Goal: Task Accomplishment & Management: Manage account settings

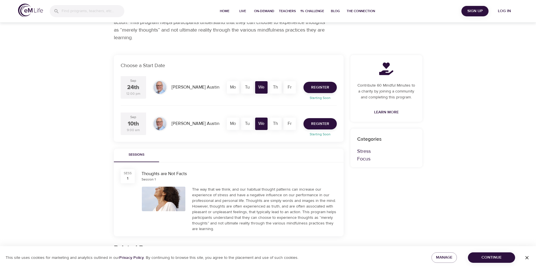
scroll to position [85, 0]
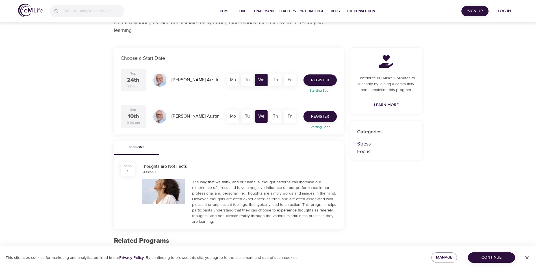
drag, startPoint x: 319, startPoint y: 117, endPoint x: 312, endPoint y: 144, distance: 28.0
click at [312, 144] on div "Choose a Start Date [DATE] 12:00 pm [PERSON_NAME] Mo Tu We Th Fr Register Start…" at bounding box center [228, 217] width 236 height 358
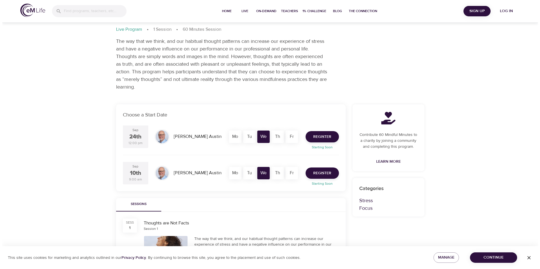
scroll to position [28, 0]
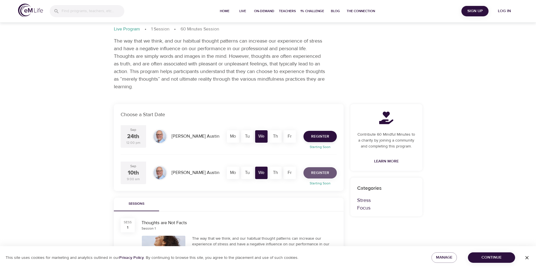
click at [327, 171] on span "Register" at bounding box center [320, 173] width 18 height 7
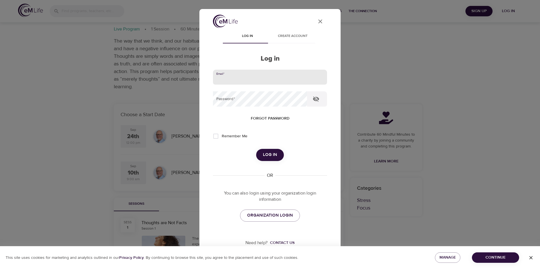
click at [256, 80] on input "email" at bounding box center [270, 77] width 114 height 15
type input "[EMAIL_ADDRESS][DOMAIN_NAME]"
click at [264, 155] on span "Log in" at bounding box center [270, 154] width 14 height 7
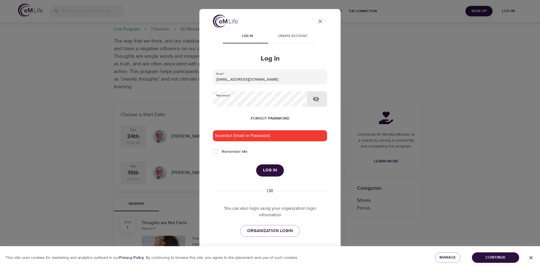
click at [256, 165] on button "Log in" at bounding box center [270, 171] width 28 height 12
click at [317, 100] on icon "button" at bounding box center [316, 99] width 6 height 5
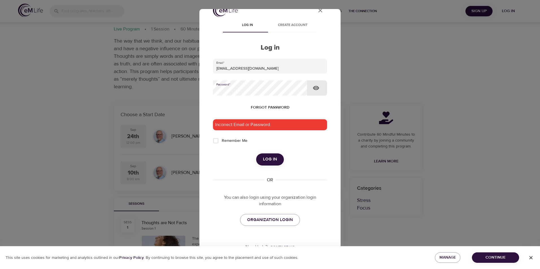
scroll to position [19, 0]
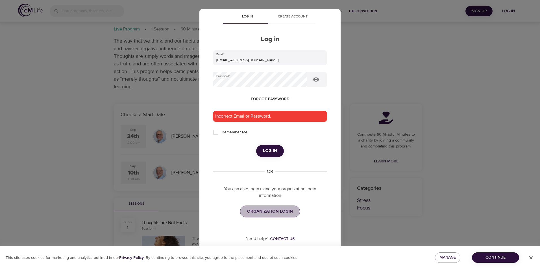
click at [260, 212] on span "ORGANIZATION LOGIN" at bounding box center [270, 211] width 46 height 7
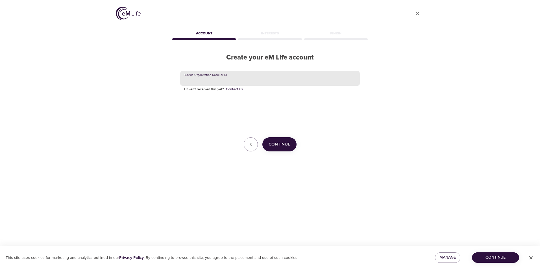
click at [259, 81] on input "text" at bounding box center [270, 78] width 180 height 15
type input "CVS Health"
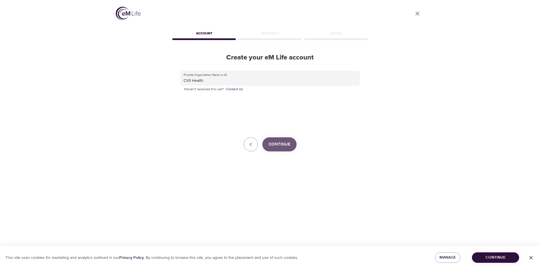
click at [272, 140] on button "Continue" at bounding box center [279, 145] width 34 height 14
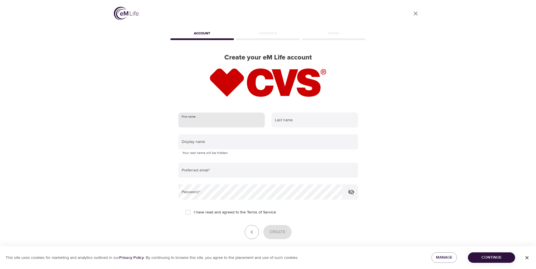
click at [206, 118] on input "text" at bounding box center [221, 120] width 86 height 15
type input "Rose"
type input "Nevarez"
type input "Rose Nevarez"
type input "[EMAIL_ADDRESS][DOMAIN_NAME]"
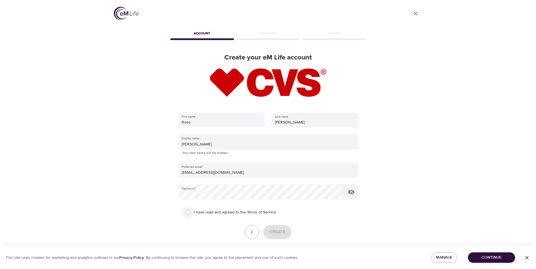
click at [189, 214] on input "I have read and agreed to the Terms of Service" at bounding box center [188, 213] width 12 height 12
checkbox input "true"
click at [277, 231] on span "Create" at bounding box center [277, 232] width 16 height 7
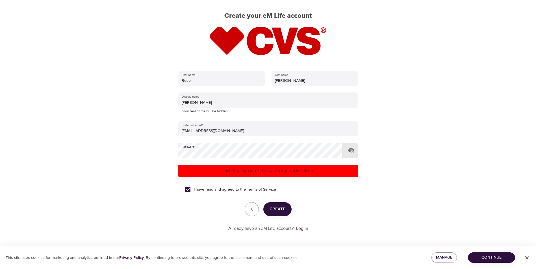
scroll to position [43, 0]
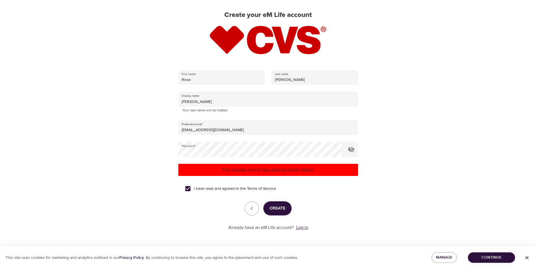
click at [302, 229] on link "Log in" at bounding box center [302, 228] width 12 height 6
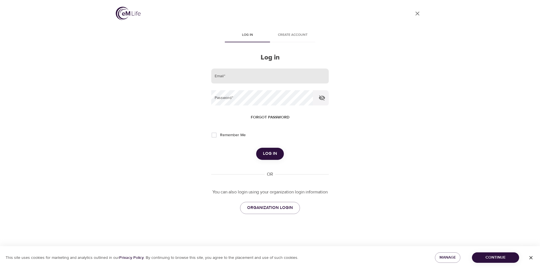
click at [257, 78] on input "email" at bounding box center [270, 76] width 118 height 15
type input "[EMAIL_ADDRESS][DOMAIN_NAME]"
click at [276, 118] on span "Forgot password" at bounding box center [270, 117] width 39 height 7
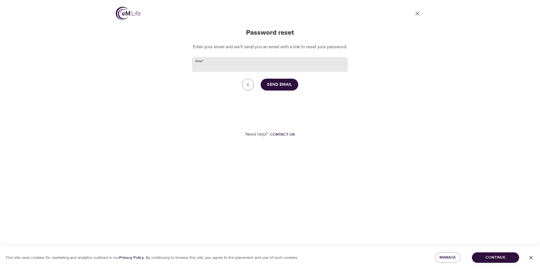
click at [226, 69] on input "Email   *" at bounding box center [270, 64] width 156 height 15
type input "[EMAIL_ADDRESS][DOMAIN_NAME]"
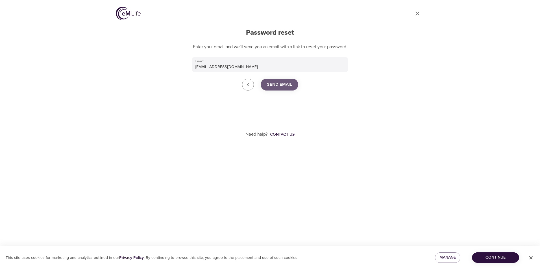
click at [280, 88] on span "Send Email" at bounding box center [279, 84] width 25 height 7
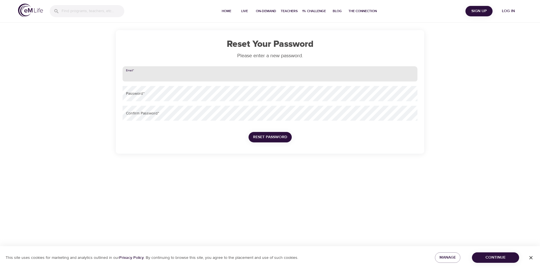
drag, startPoint x: 0, startPoint y: 0, endPoint x: 191, endPoint y: 75, distance: 205.3
click at [191, 75] on input "email" at bounding box center [270, 73] width 295 height 15
type input "[EMAIL_ADDRESS][DOMAIN_NAME]"
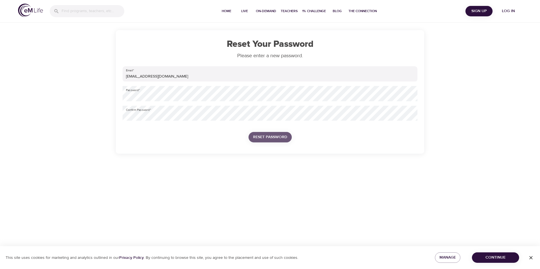
click at [267, 140] on span "Reset Password" at bounding box center [270, 137] width 34 height 7
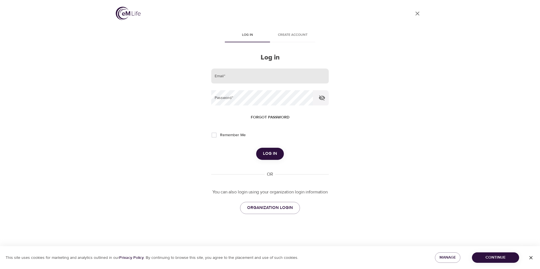
click at [249, 75] on input "email" at bounding box center [270, 76] width 118 height 15
type input "[EMAIL_ADDRESS][DOMAIN_NAME]"
click at [256, 148] on button "Log in" at bounding box center [270, 154] width 28 height 12
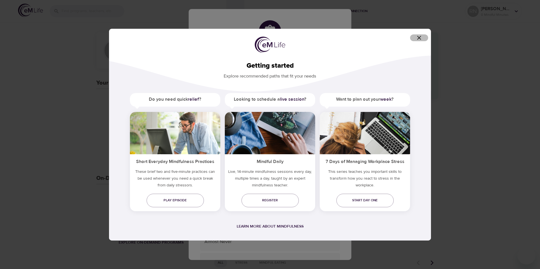
click at [419, 38] on icon "button" at bounding box center [419, 38] width 4 height 4
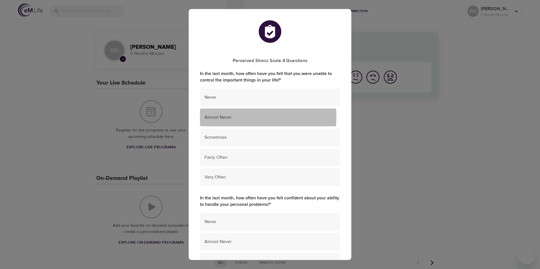
click at [215, 117] on span "Almost Never" at bounding box center [269, 117] width 131 height 6
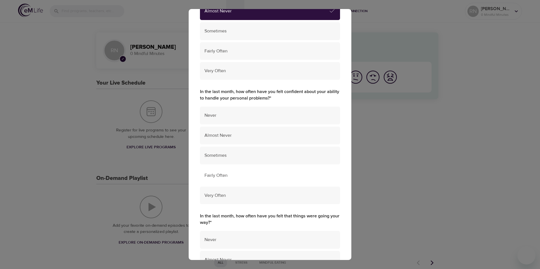
scroll to position [113, 0]
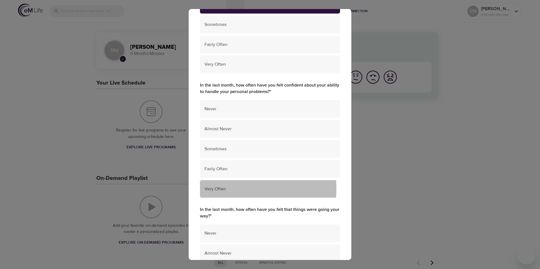
click at [212, 190] on span "Very Often" at bounding box center [269, 189] width 131 height 6
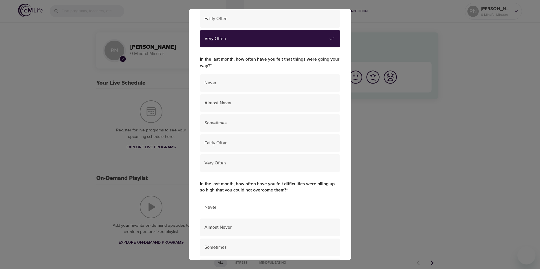
scroll to position [282, 0]
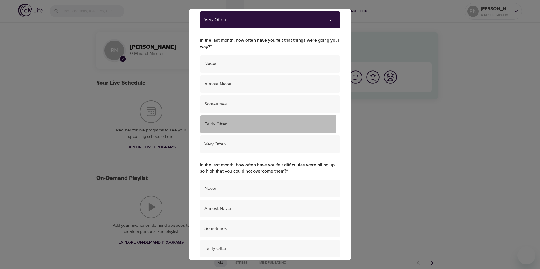
click at [214, 124] on span "Fairly Often" at bounding box center [269, 124] width 131 height 6
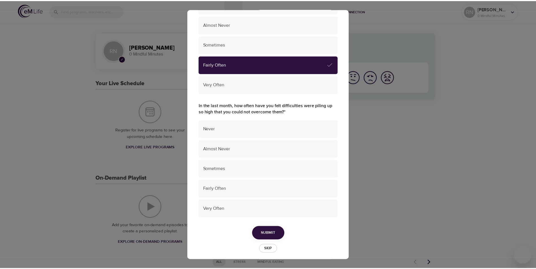
scroll to position [347, 0]
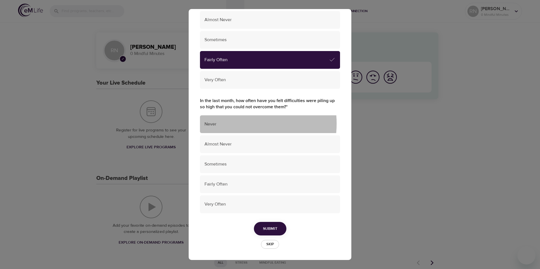
click at [238, 125] on span "Never" at bounding box center [269, 124] width 131 height 6
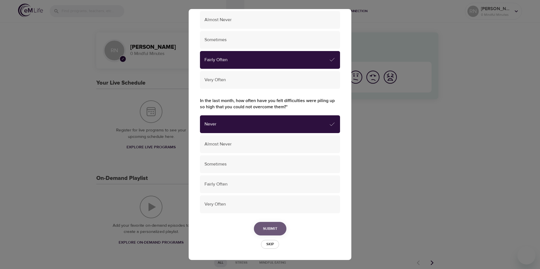
click at [269, 227] on span "Submit" at bounding box center [270, 229] width 14 height 7
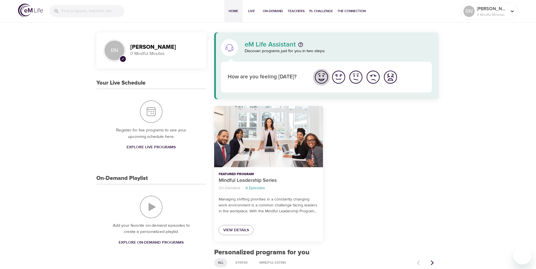
click at [323, 80] on img "I'm feeling great" at bounding box center [322, 77] width 16 height 16
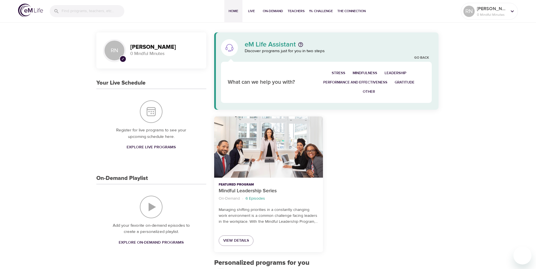
click at [372, 82] on span "Performance and Effectiveness" at bounding box center [355, 82] width 64 height 6
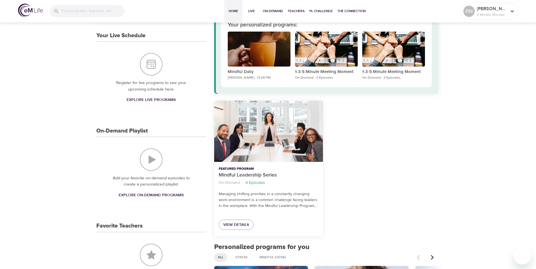
scroll to position [56, 0]
